Goal: Task Accomplishment & Management: Manage account settings

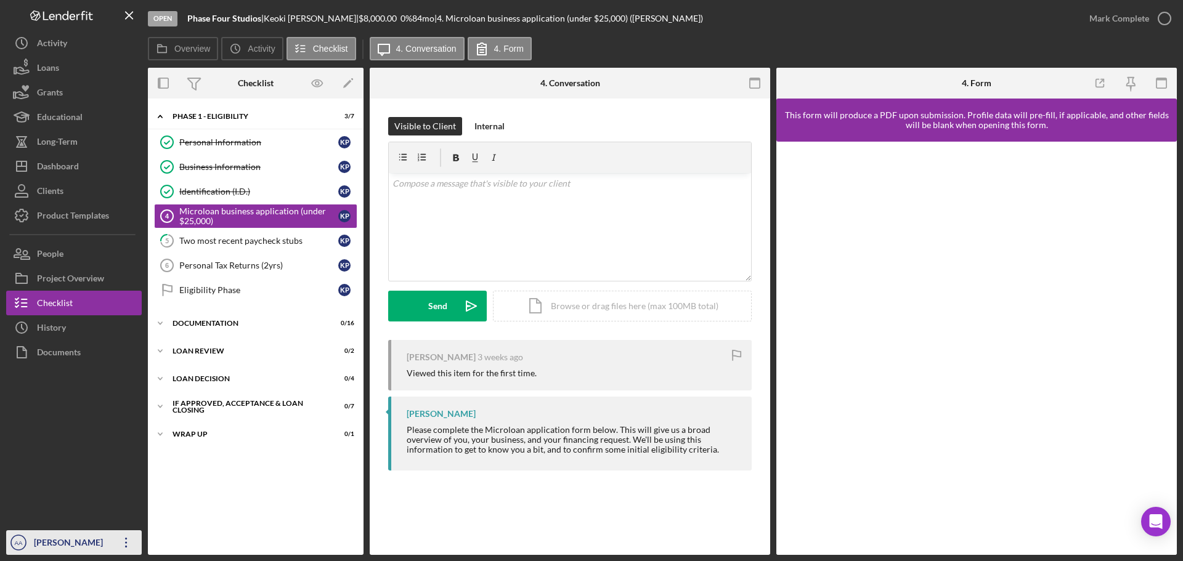
click at [39, 535] on div "[PERSON_NAME]" at bounding box center [71, 544] width 80 height 28
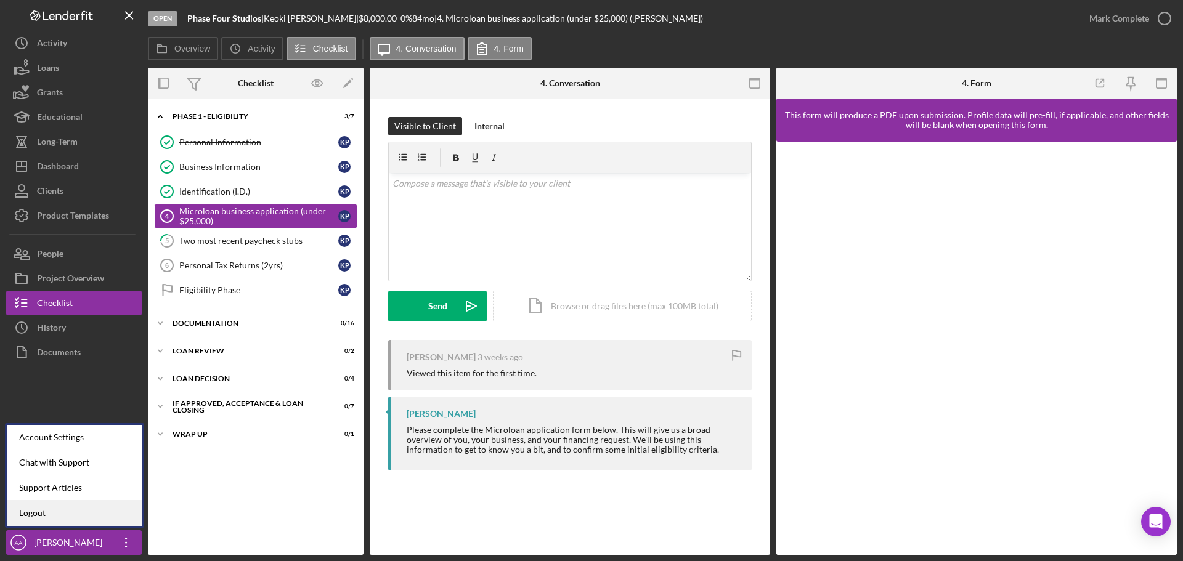
click at [59, 517] on link "Logout" at bounding box center [75, 513] width 136 height 25
